Goal: Find specific page/section: Find specific page/section

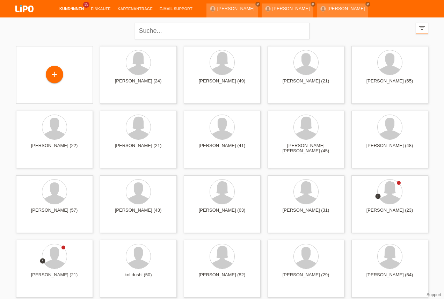
click at [423, 28] on icon "filter_list" at bounding box center [422, 28] width 8 height 8
click at [419, 30] on icon "filter_list" at bounding box center [422, 28] width 8 height 8
click at [420, 28] on icon "filter_list" at bounding box center [422, 28] width 8 height 8
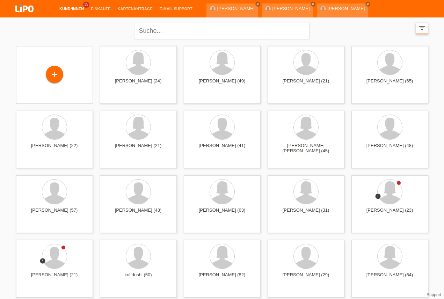
click at [423, 30] on icon "filter_list" at bounding box center [422, 28] width 8 height 8
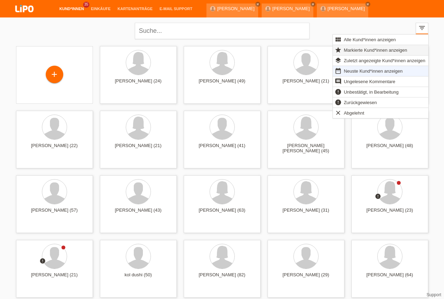
click at [358, 47] on span "Markierte Kund*innen anzeigen" at bounding box center [374, 50] width 65 height 8
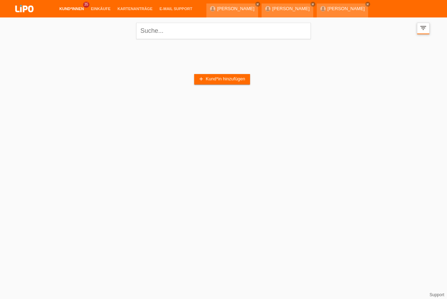
click at [420, 32] on div "filter_list" at bounding box center [423, 29] width 13 height 12
click at [420, 28] on icon "filter_list" at bounding box center [423, 28] width 8 height 8
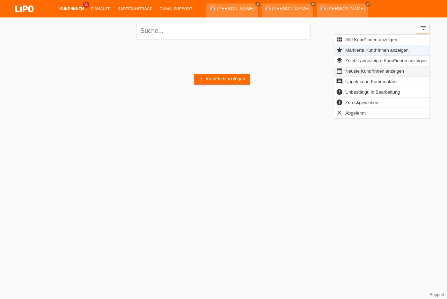
click at [366, 70] on span "Neuste Kund*innen anzeigen" at bounding box center [374, 71] width 61 height 8
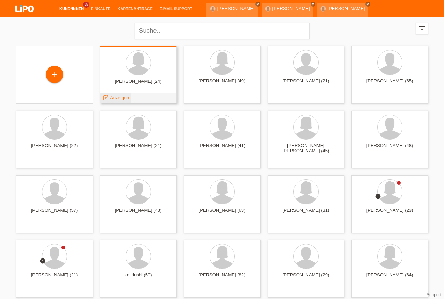
click at [122, 98] on span "Anzeigen" at bounding box center [119, 97] width 19 height 5
